Goal: Transaction & Acquisition: Purchase product/service

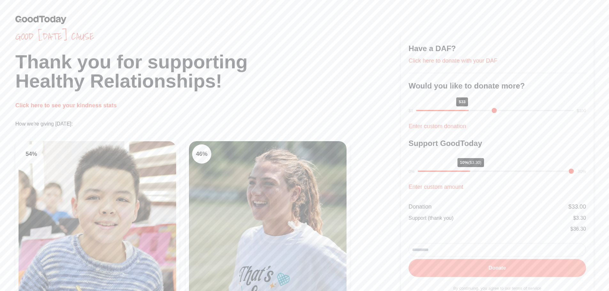
click at [492, 269] on button "Donate" at bounding box center [497, 268] width 177 height 18
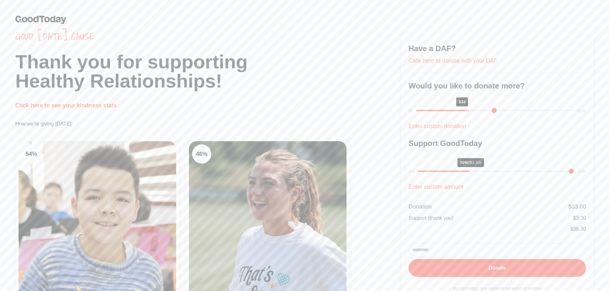
click at [356, 190] on div "54 % Nest Foundation Equips educators, parents, and students with evidence-base…" at bounding box center [208, 255] width 386 height 234
click at [187, 81] on h1 "Thank you for supporting Healthy Relationships!" at bounding box center [208, 71] width 386 height 38
